Goal: Task Accomplishment & Management: Manage account settings

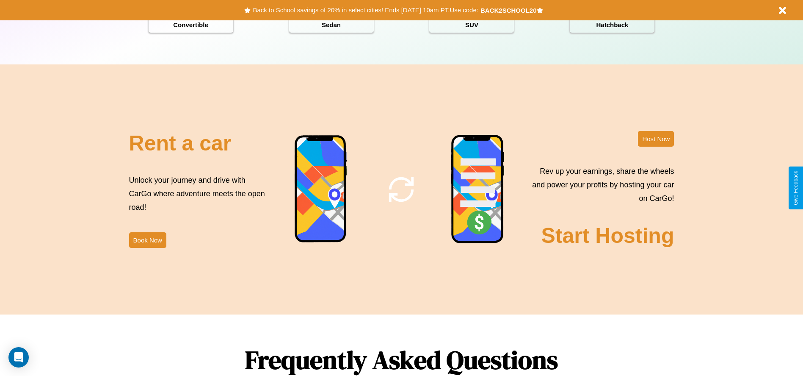
scroll to position [1215, 0]
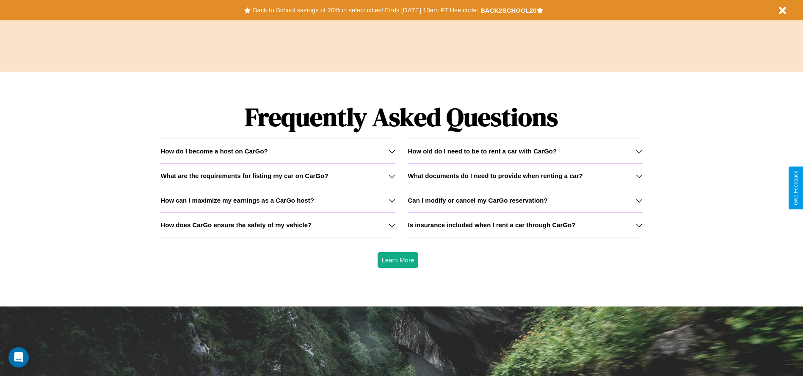
click at [639, 175] on icon at bounding box center [639, 175] width 7 height 7
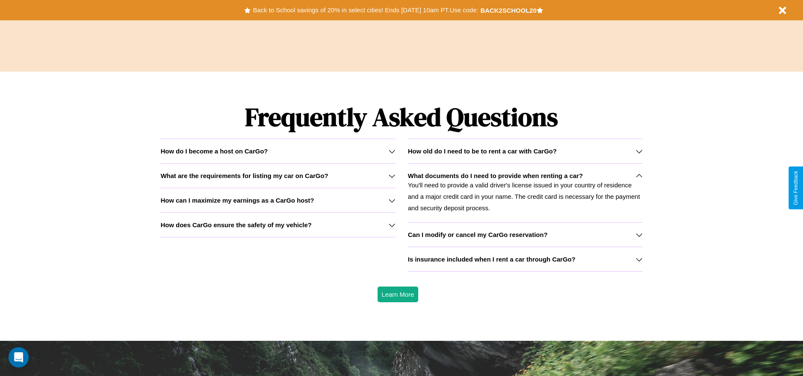
click at [525, 259] on h3 "Is insurance included when I rent a car through CarGo?" at bounding box center [492, 258] width 168 height 7
click at [525, 151] on h3 "How old do I need to be to rent a car with CarGo?" at bounding box center [482, 150] width 149 height 7
click at [278, 175] on h3 "What are the requirements for listing my car on CarGo?" at bounding box center [244, 175] width 168 height 7
click at [525, 234] on h3 "Can I modify or cancel my CarGo reservation?" at bounding box center [478, 234] width 140 height 7
click at [639, 259] on icon at bounding box center [639, 259] width 7 height 7
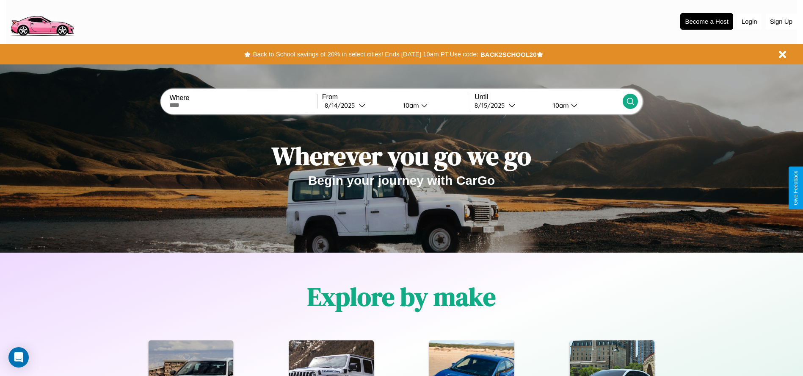
scroll to position [0, 0]
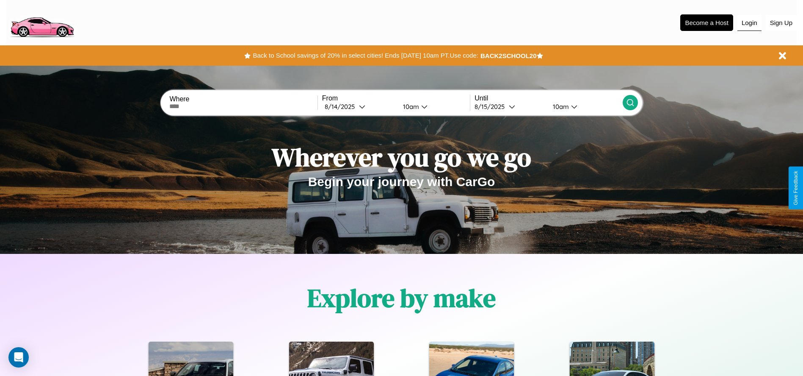
click at [750, 22] on button "Login" at bounding box center [750, 23] width 24 height 16
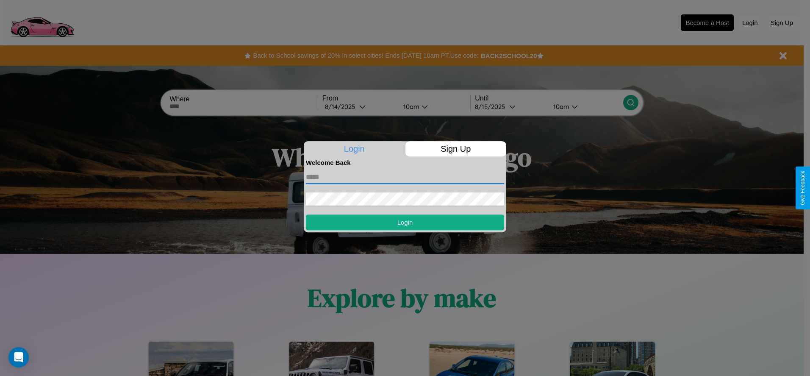
click at [405, 177] on input "text" at bounding box center [405, 177] width 198 height 14
type input "**********"
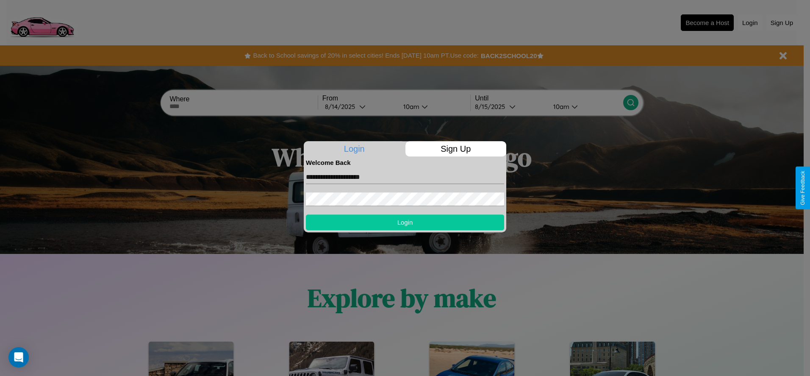
click at [405, 222] on button "Login" at bounding box center [405, 222] width 198 height 16
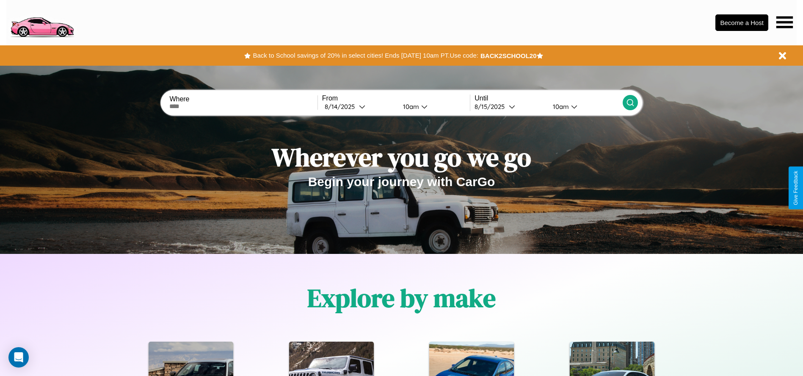
click at [785, 22] on icon at bounding box center [785, 22] width 17 height 12
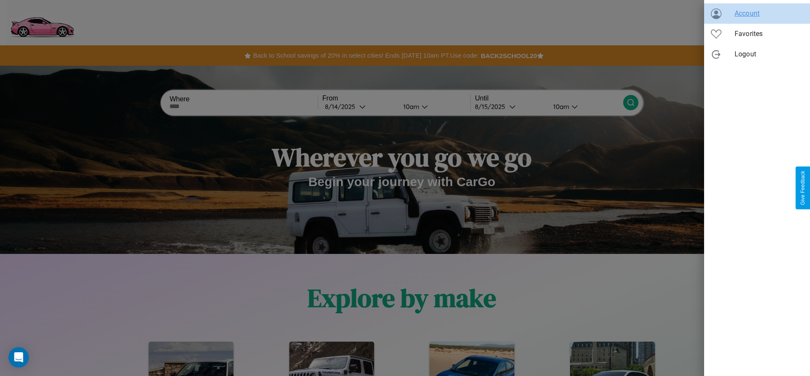
click at [757, 14] on span "Account" at bounding box center [768, 13] width 69 height 10
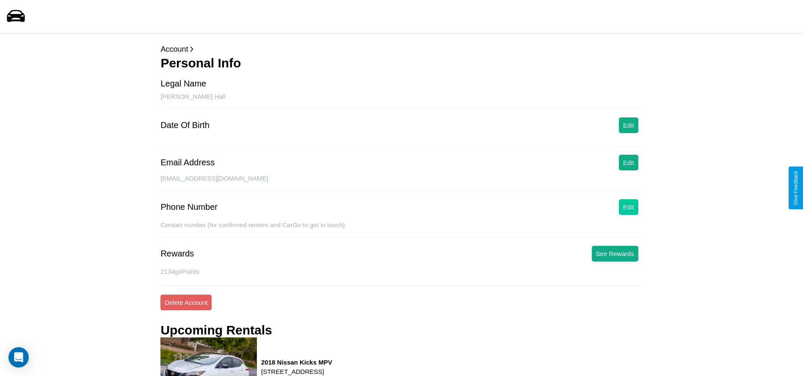
click at [628, 207] on button "Edit" at bounding box center [628, 207] width 19 height 16
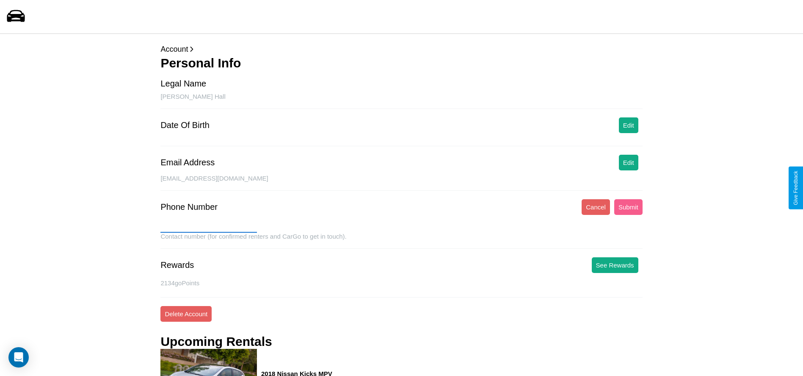
click at [209, 226] on input "text" at bounding box center [208, 226] width 97 height 14
type input "**********"
